Goal: Transaction & Acquisition: Subscribe to service/newsletter

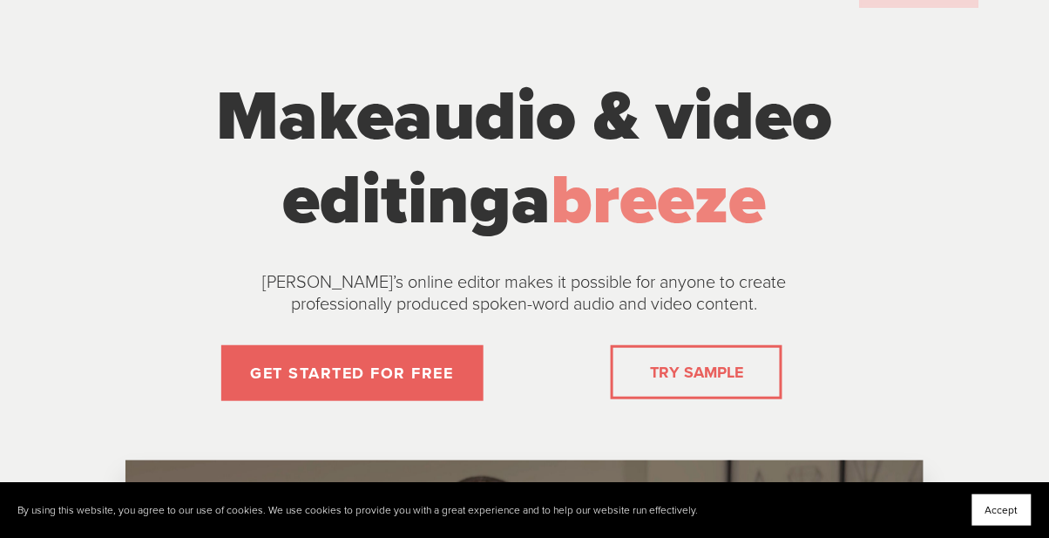
scroll to position [57, 0]
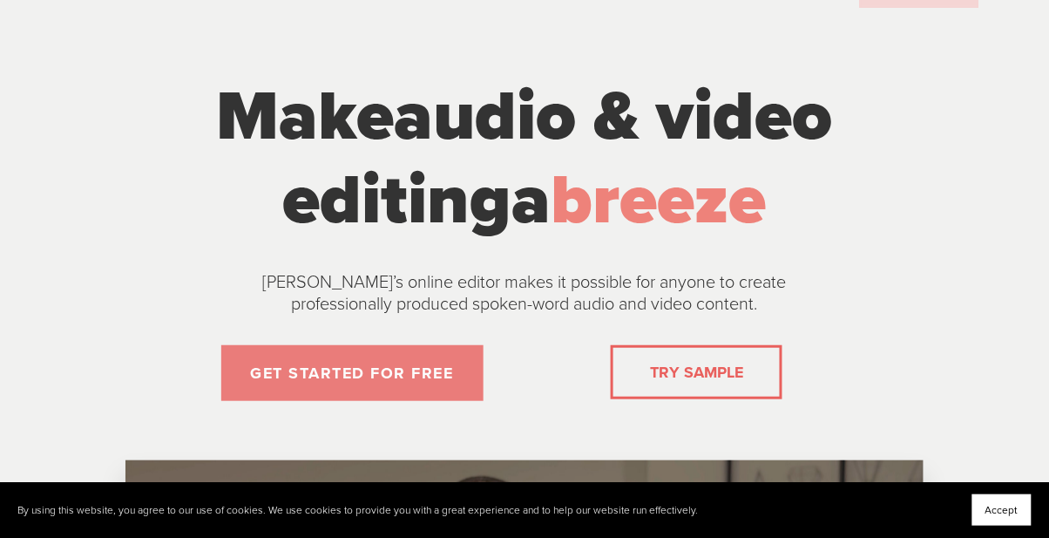
click at [453, 365] on link "GET STARTED FOR FREE" at bounding box center [352, 373] width 262 height 56
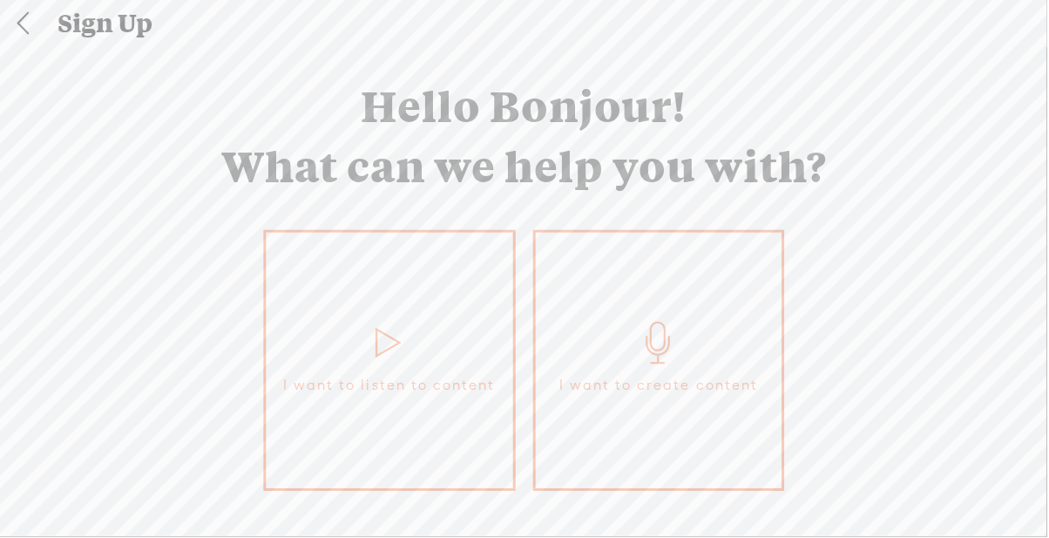
scroll to position [22, 0]
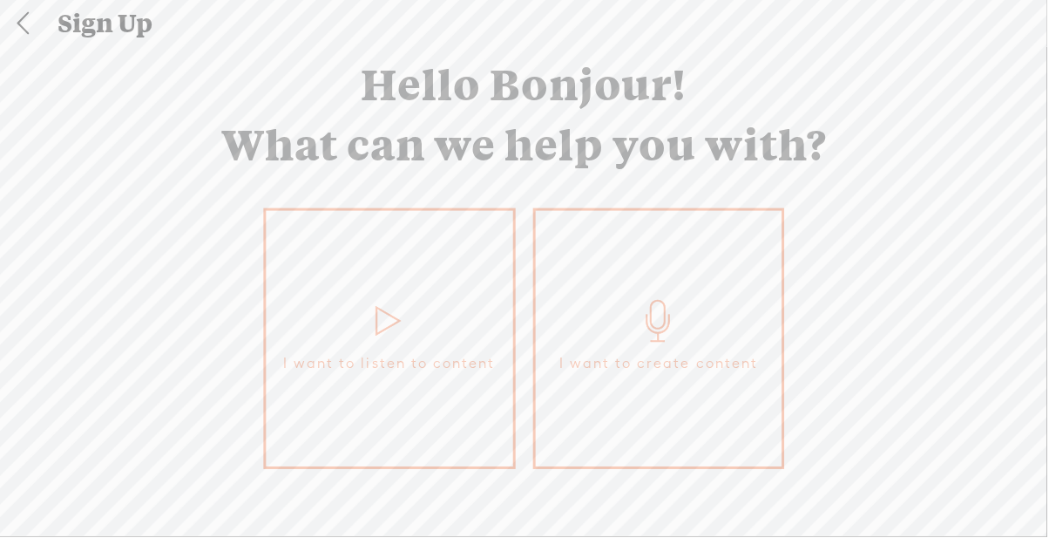
click at [739, 231] on link "I want to create content" at bounding box center [660, 338] width 253 height 261
